Goal: Navigation & Orientation: Find specific page/section

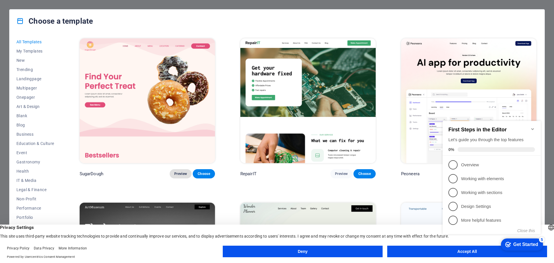
click at [178, 174] on span "Preview" at bounding box center [180, 173] width 13 height 5
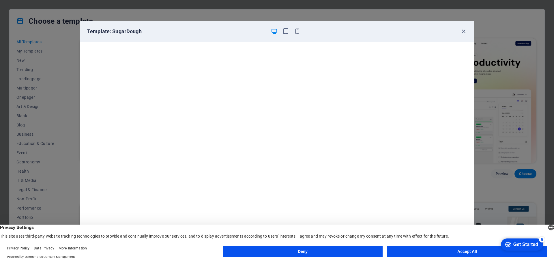
click at [297, 30] on icon "button" at bounding box center [297, 31] width 7 height 7
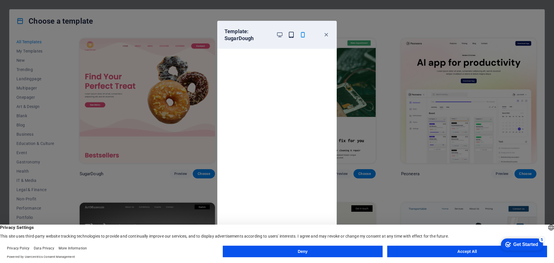
click at [289, 34] on icon "button" at bounding box center [291, 34] width 7 height 7
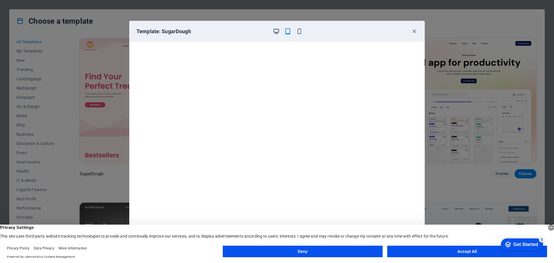
click at [275, 31] on icon "button" at bounding box center [276, 31] width 7 height 7
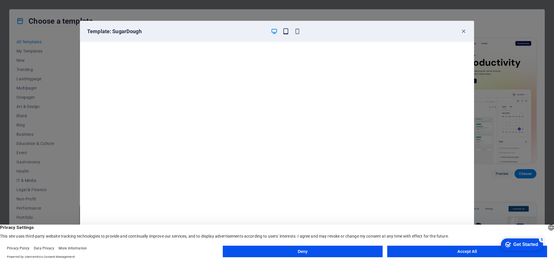
click at [283, 30] on icon "button" at bounding box center [286, 31] width 7 height 7
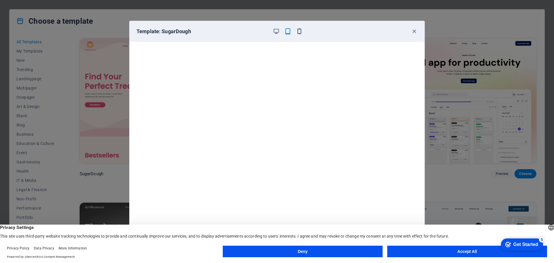
click at [299, 30] on icon "button" at bounding box center [299, 31] width 7 height 7
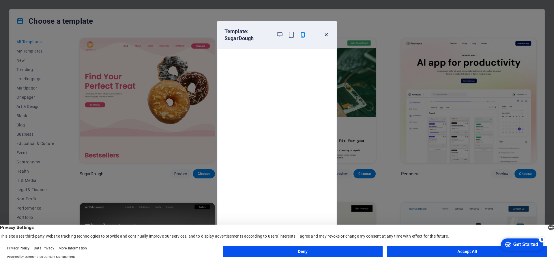
click at [326, 36] on icon "button" at bounding box center [326, 34] width 7 height 7
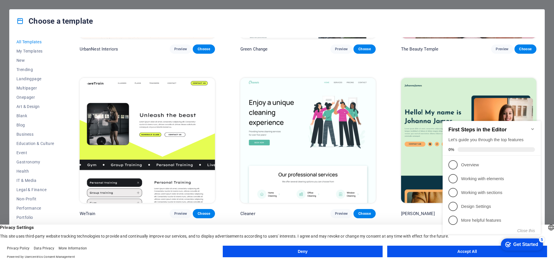
scroll to position [948, 0]
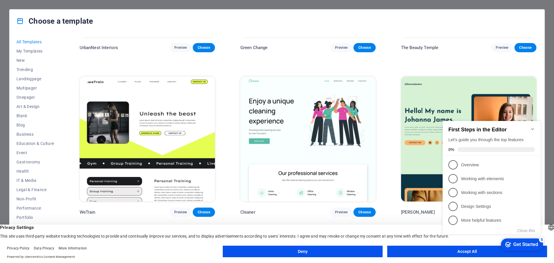
click at [331, 249] on button "Deny" at bounding box center [303, 252] width 160 height 12
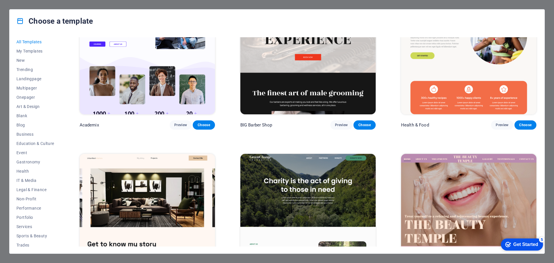
scroll to position [0, 0]
